Goal: Transaction & Acquisition: Subscribe to service/newsletter

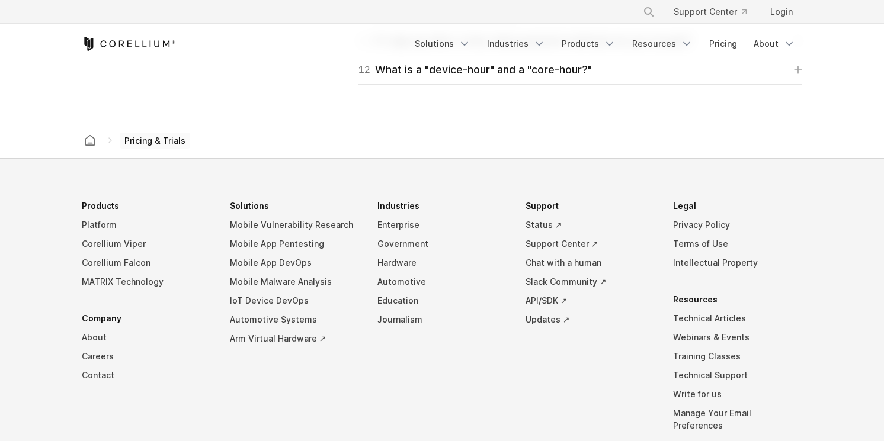
scroll to position [2157, 0]
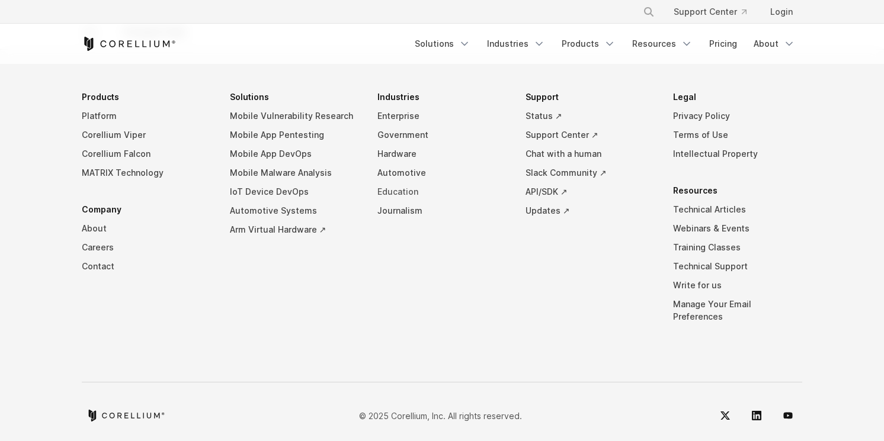
click at [391, 193] on link "Education" at bounding box center [441, 191] width 129 height 19
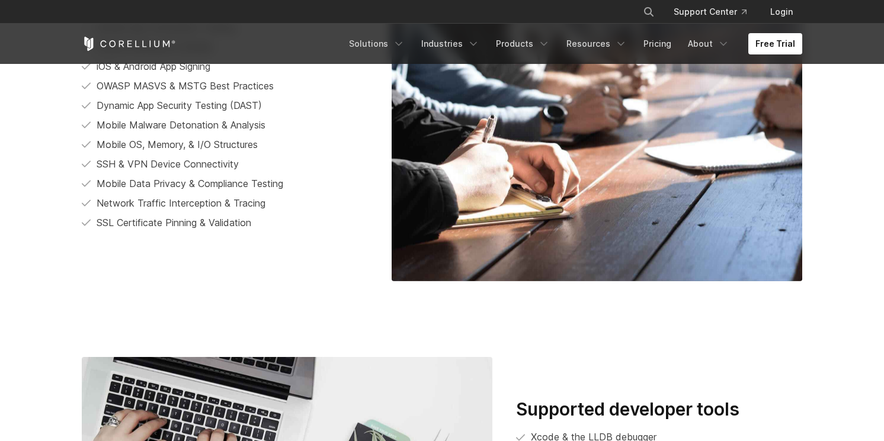
scroll to position [2618, 0]
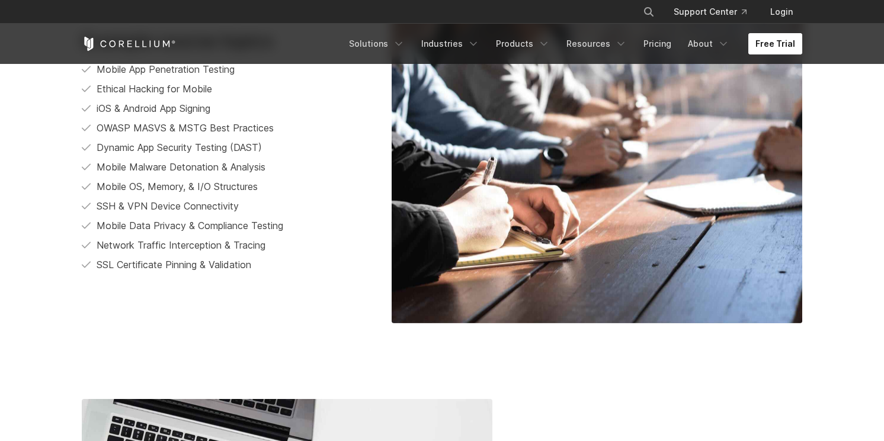
click at [777, 39] on link "Free Trial" at bounding box center [775, 43] width 54 height 21
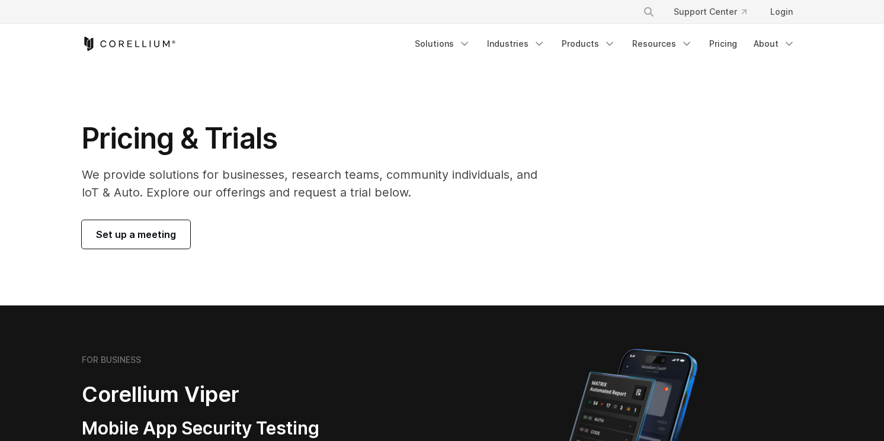
click at [164, 251] on section "Pricing & Trials We provide solutions for businesses, research teams, community…" at bounding box center [442, 185] width 884 height 242
click at [774, 11] on link "Login" at bounding box center [781, 11] width 41 height 21
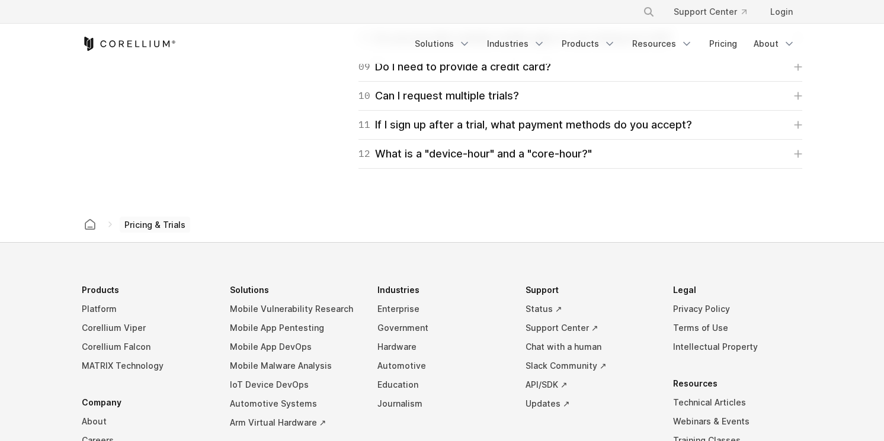
scroll to position [2090, 0]
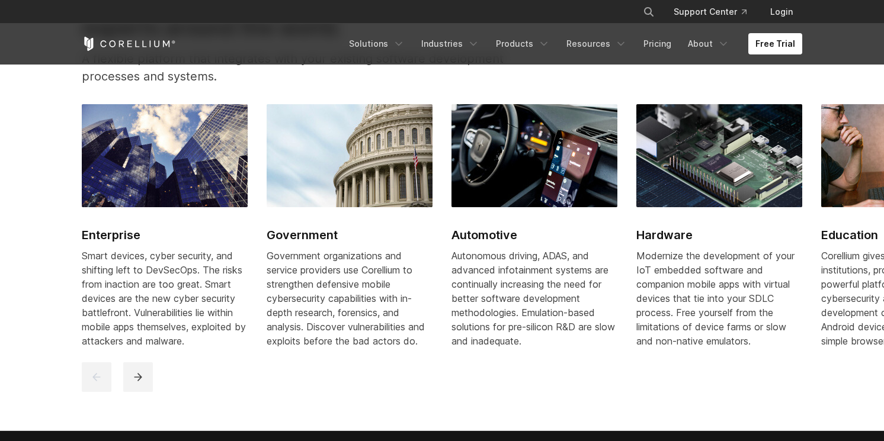
scroll to position [1413, 0]
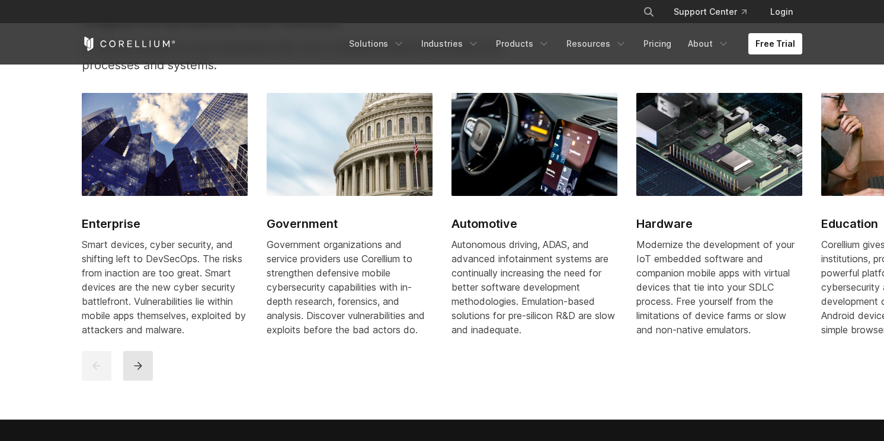
click at [142, 372] on icon "next" at bounding box center [138, 366] width 12 height 12
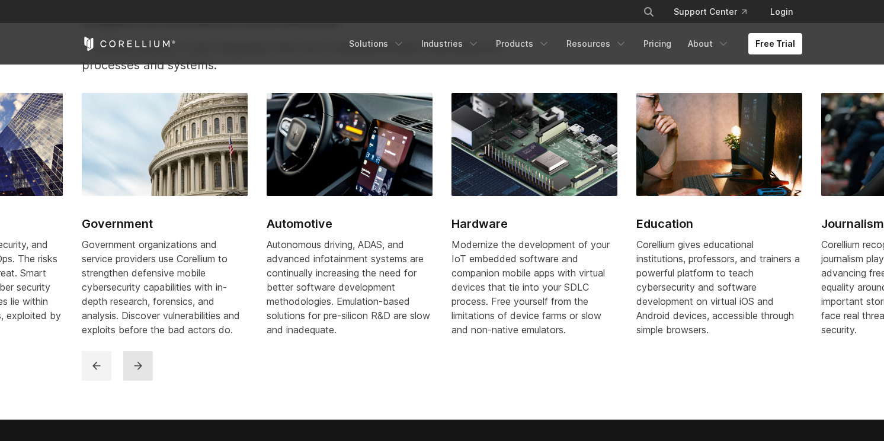
click at [142, 372] on icon "next" at bounding box center [138, 366] width 12 height 12
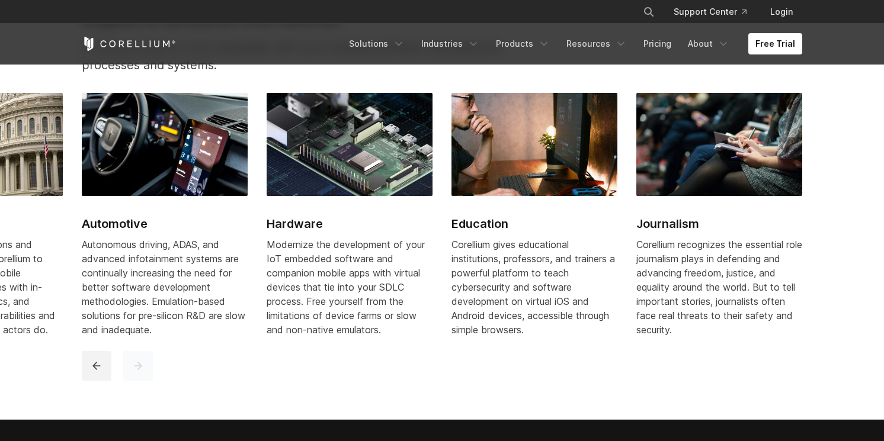
click at [142, 372] on icon "next" at bounding box center [138, 366] width 12 height 12
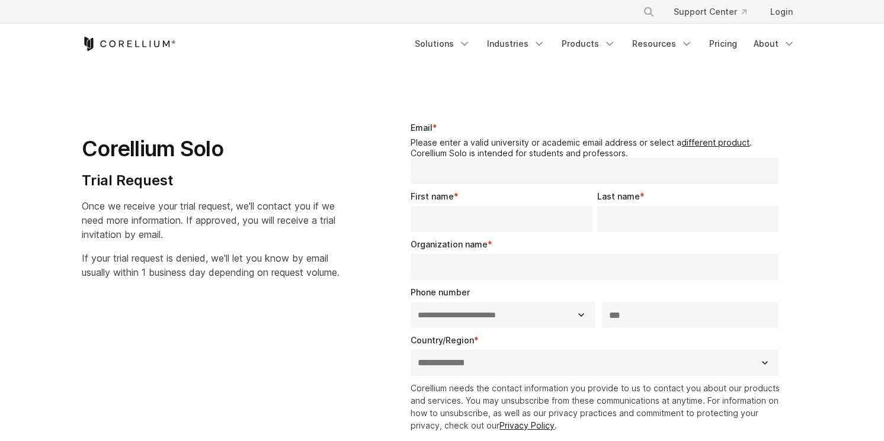
select select "**"
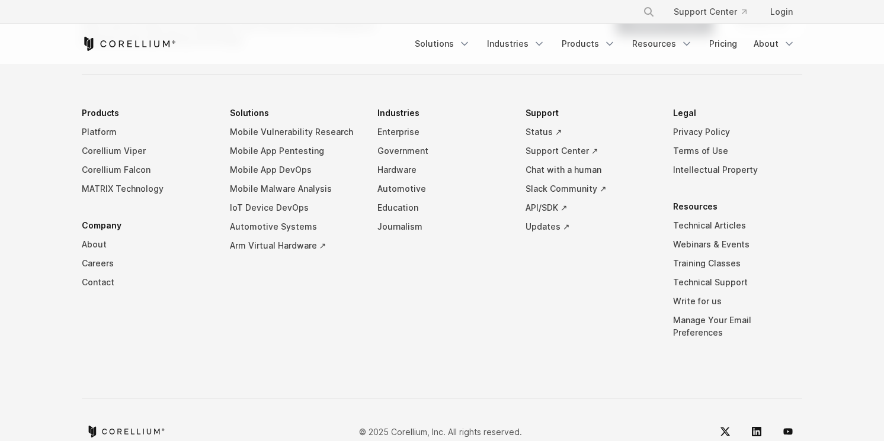
scroll to position [715, 0]
